Goal: Find specific page/section: Find specific page/section

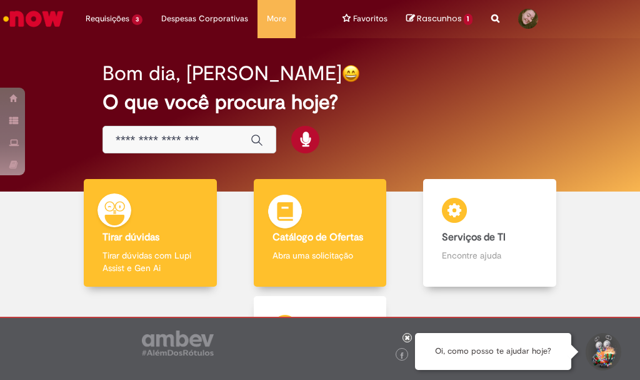
click at [325, 211] on div "Catálogo de Ofertas Catálogo de Ofertas Abra uma solicitação" at bounding box center [320, 233] width 133 height 108
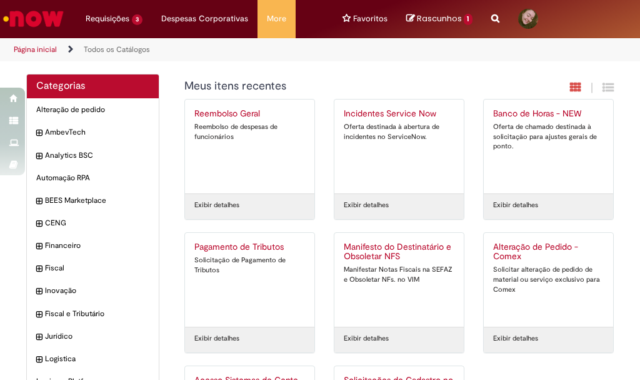
click at [307, 83] on h1 "Meus itens recentes" at bounding box center [344, 86] width 318 height 13
click at [63, 242] on span "Financeiro Itens" at bounding box center [98, 245] width 103 height 11
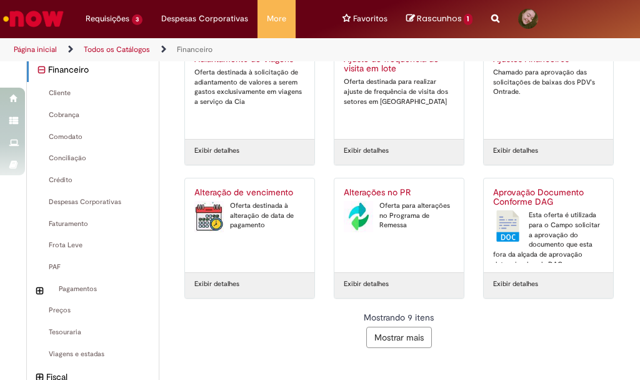
scroll to position [250, 0]
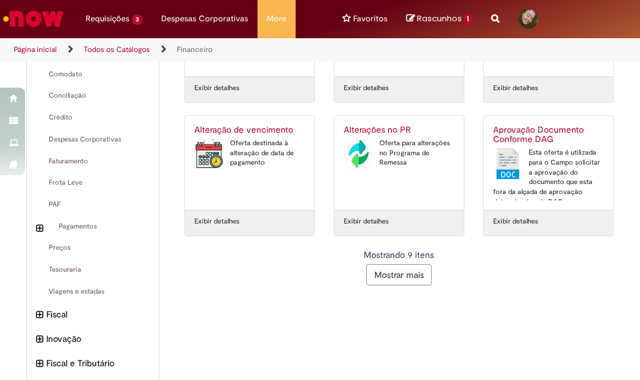
click at [378, 280] on button "Mostrar mais" at bounding box center [400, 274] width 66 height 21
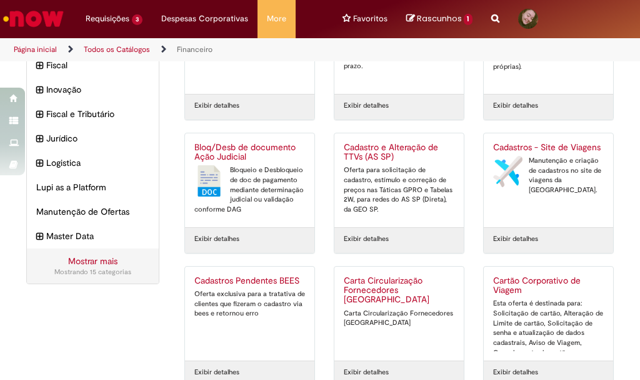
scroll to position [562, 0]
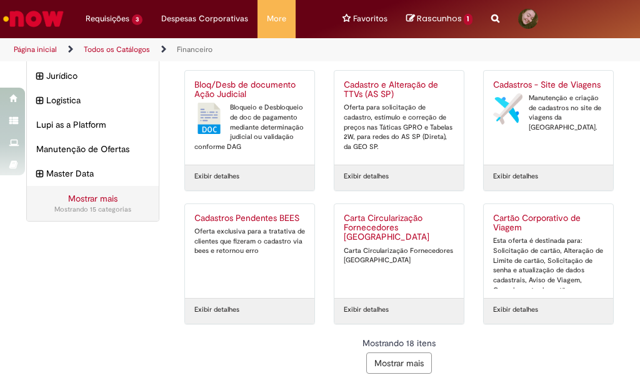
click at [404, 360] on button "Mostrar mais" at bounding box center [400, 362] width 66 height 21
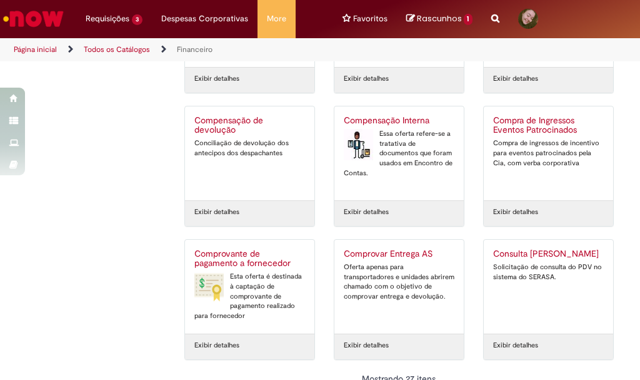
scroll to position [968, 0]
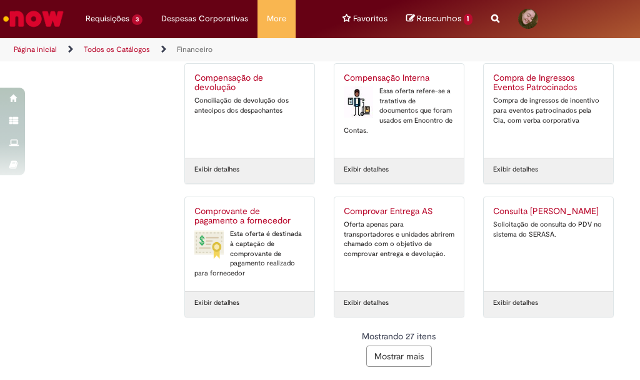
click at [386, 355] on button "Mostrar mais" at bounding box center [400, 355] width 66 height 21
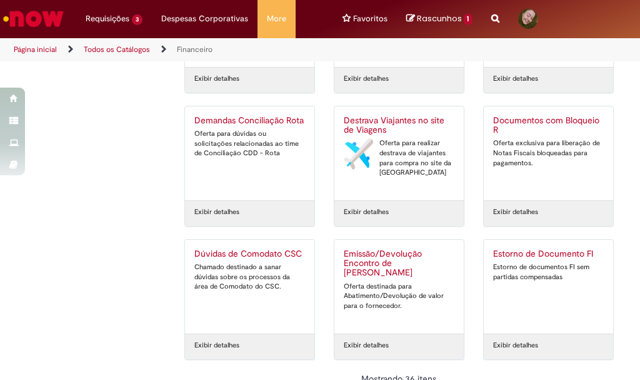
scroll to position [1368, 0]
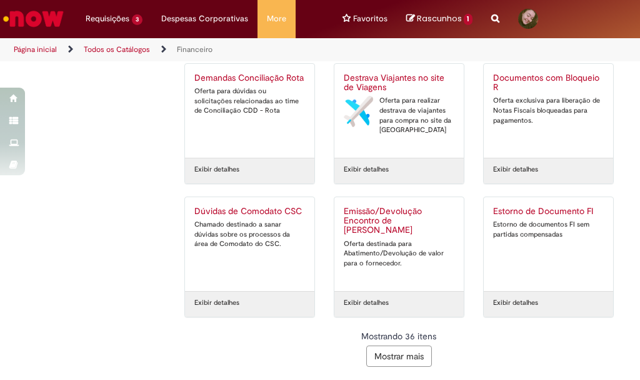
click at [413, 348] on button "Mostrar mais" at bounding box center [400, 355] width 66 height 21
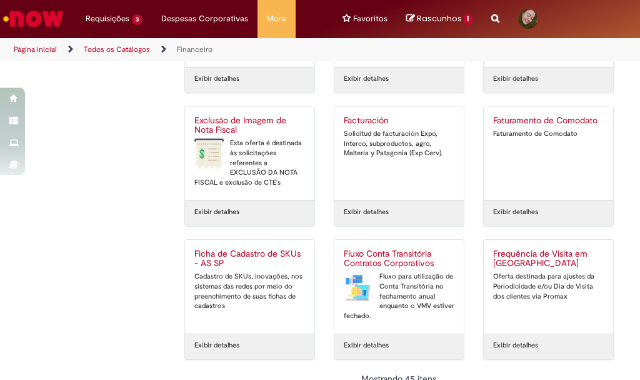
scroll to position [1768, 0]
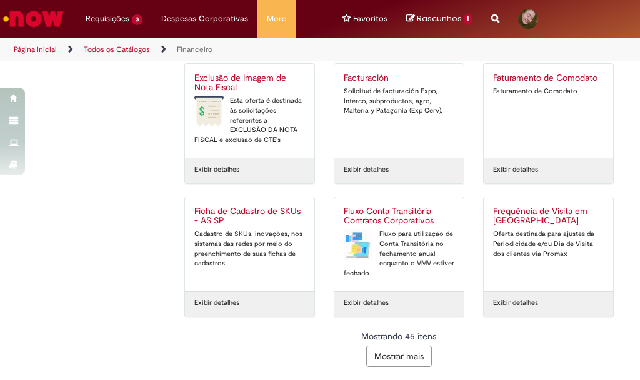
click at [405, 365] on button "Mostrar mais" at bounding box center [400, 355] width 66 height 21
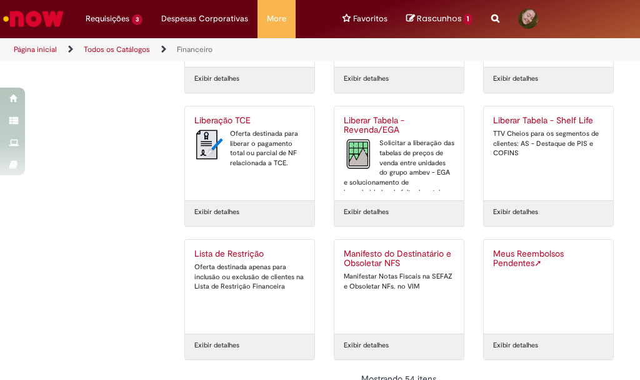
scroll to position [2167, 0]
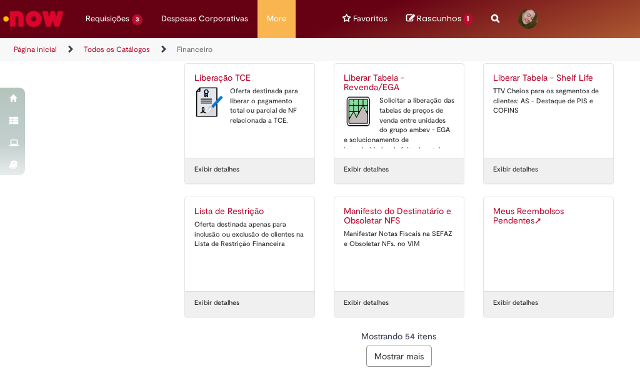
click at [409, 352] on button "Mostrar mais" at bounding box center [400, 355] width 66 height 21
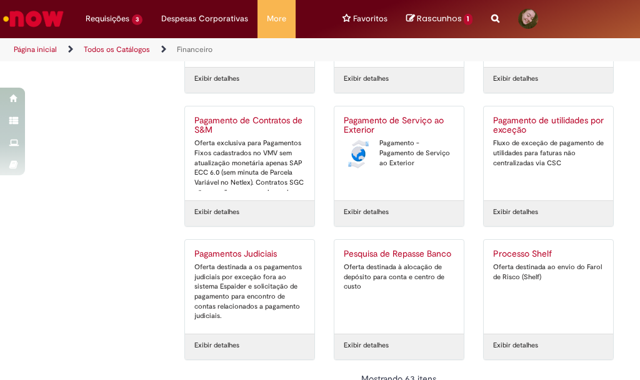
scroll to position [2567, 0]
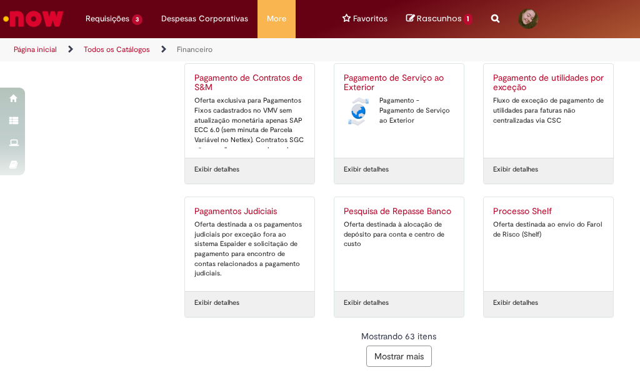
click at [415, 358] on button "Mostrar mais" at bounding box center [400, 355] width 66 height 21
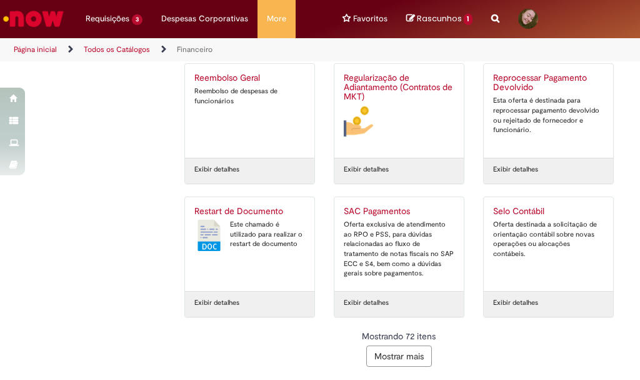
scroll to position [2654, 0]
